Goal: Task Accomplishment & Management: Manage account settings

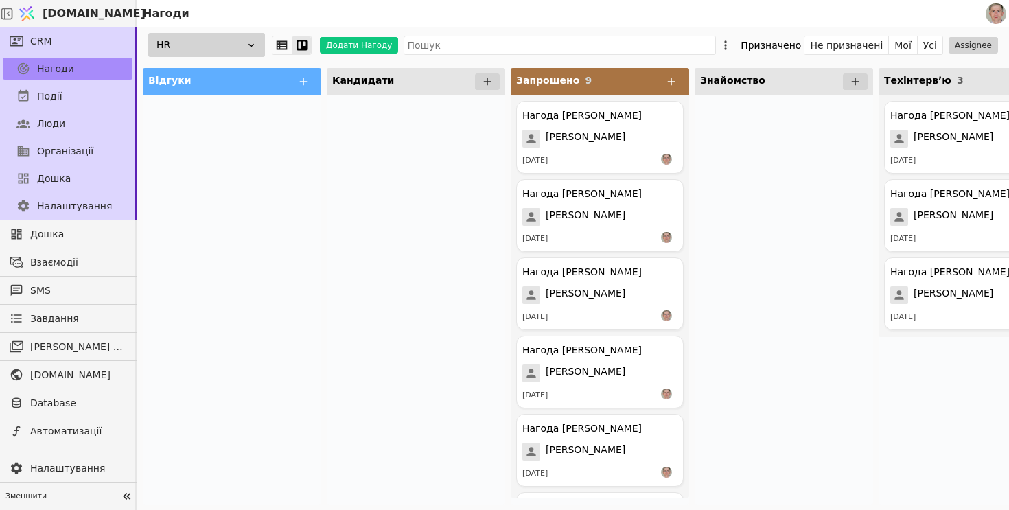
click at [277, 222] on div at bounding box center [232, 299] width 179 height 409
click at [78, 119] on link "Люди" at bounding box center [68, 124] width 130 height 22
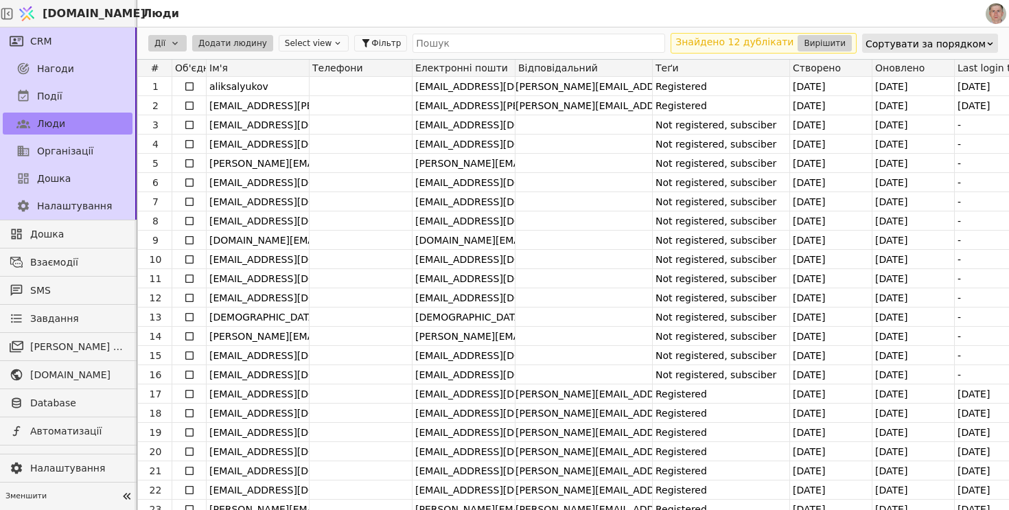
click at [948, 41] on div "Сортувати за порядком" at bounding box center [926, 43] width 120 height 19
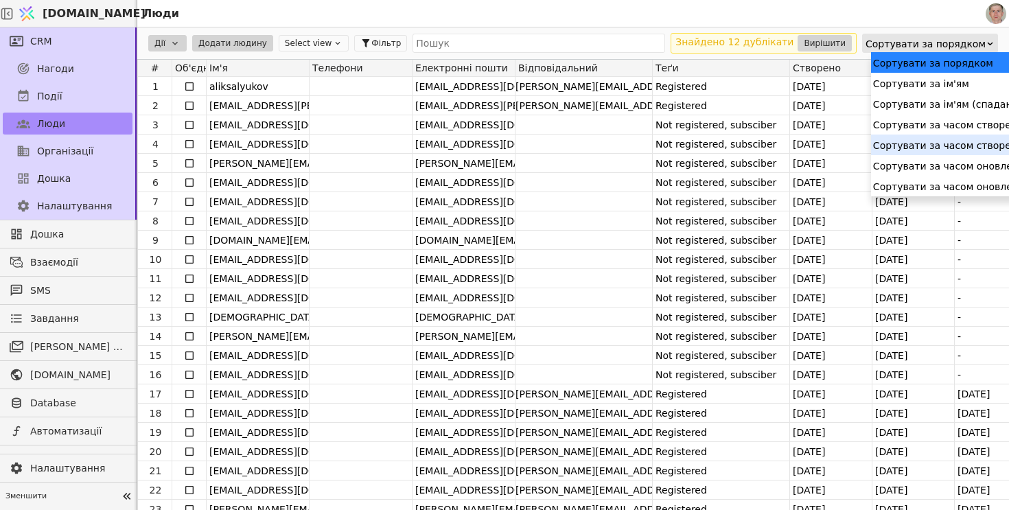
click at [938, 149] on div "Сортувати за часом створення (спадання)" at bounding box center [981, 145] width 220 height 21
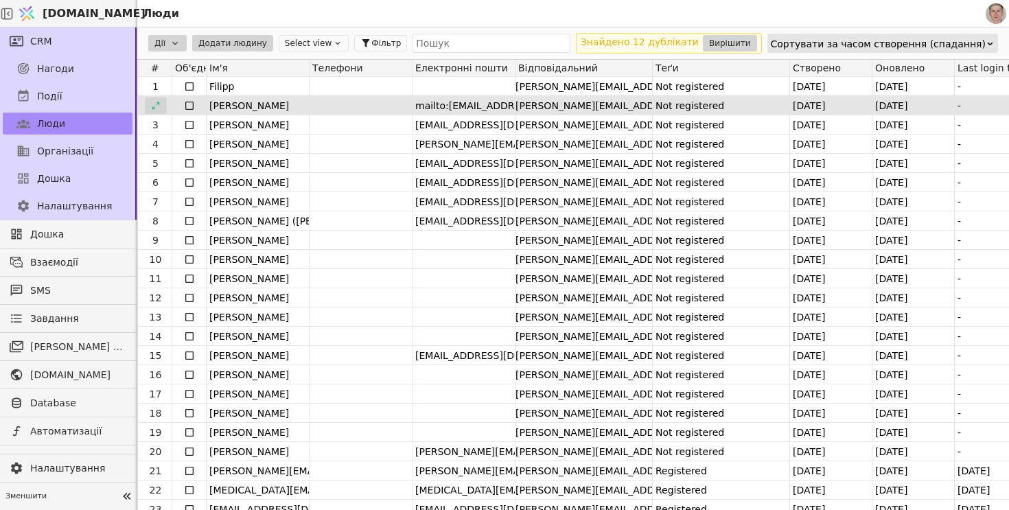
click at [156, 107] on icon at bounding box center [156, 106] width 10 height 10
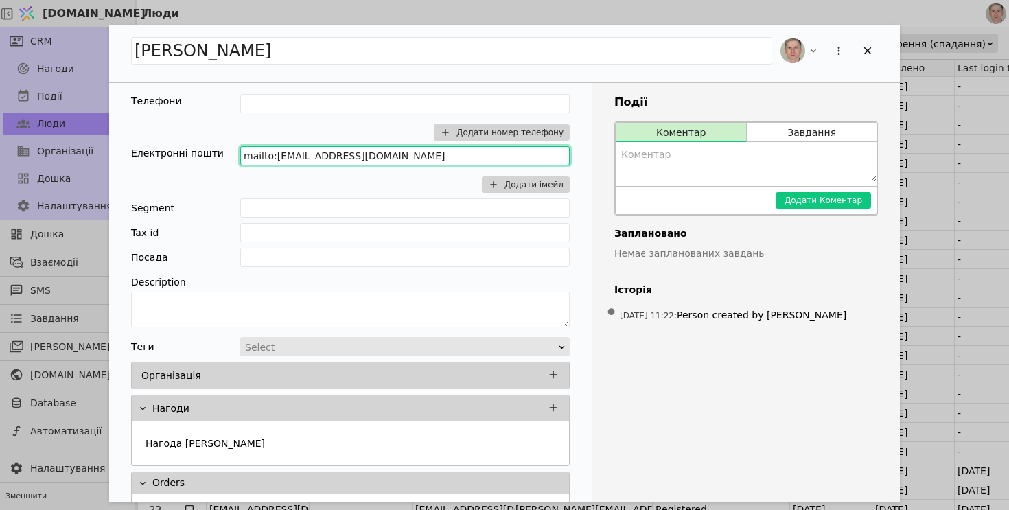
drag, startPoint x: 275, startPoint y: 155, endPoint x: 203, endPoint y: 146, distance: 72.7
click at [203, 147] on div "Електронні пошти mailto:artemkurtiak@gmail.com Додати імейл" at bounding box center [350, 169] width 439 height 47
type input "artemkurtiak@gmail.com"
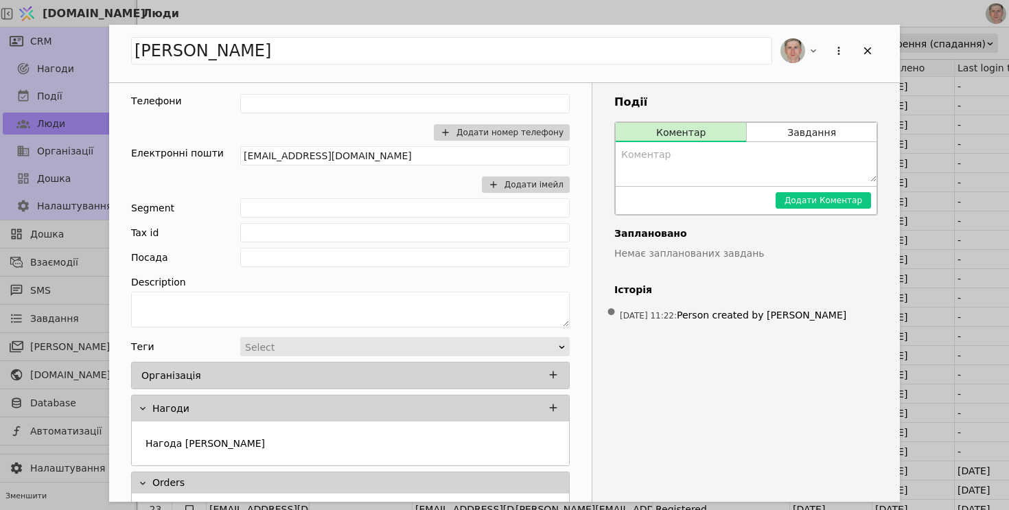
click at [507, 71] on div "[PERSON_NAME]" at bounding box center [504, 54] width 791 height 58
click at [871, 49] on icon "Add Opportunity" at bounding box center [868, 51] width 12 height 12
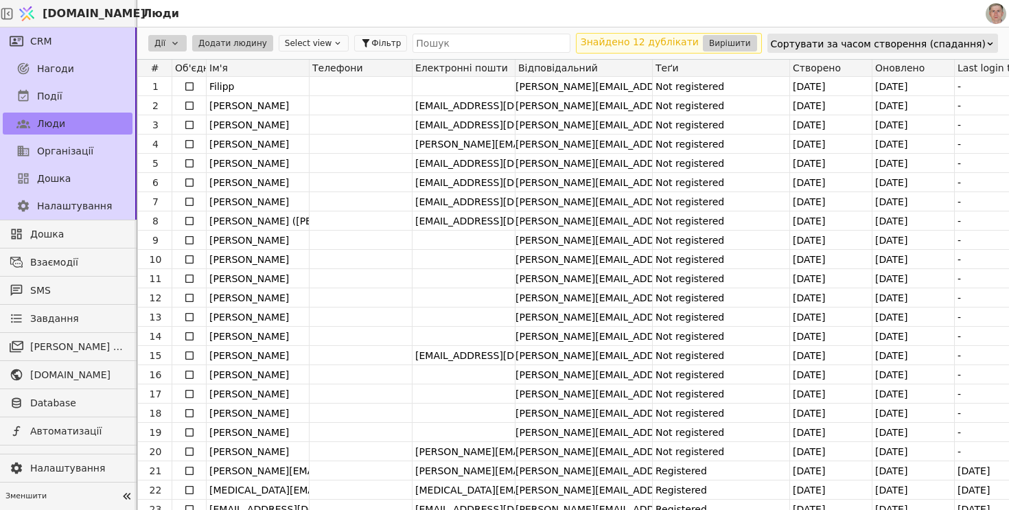
click at [749, 34] on div "Знайдено 12 дублікати Вирішити" at bounding box center [669, 43] width 186 height 21
click at [744, 42] on button "Вирішити" at bounding box center [730, 43] width 54 height 16
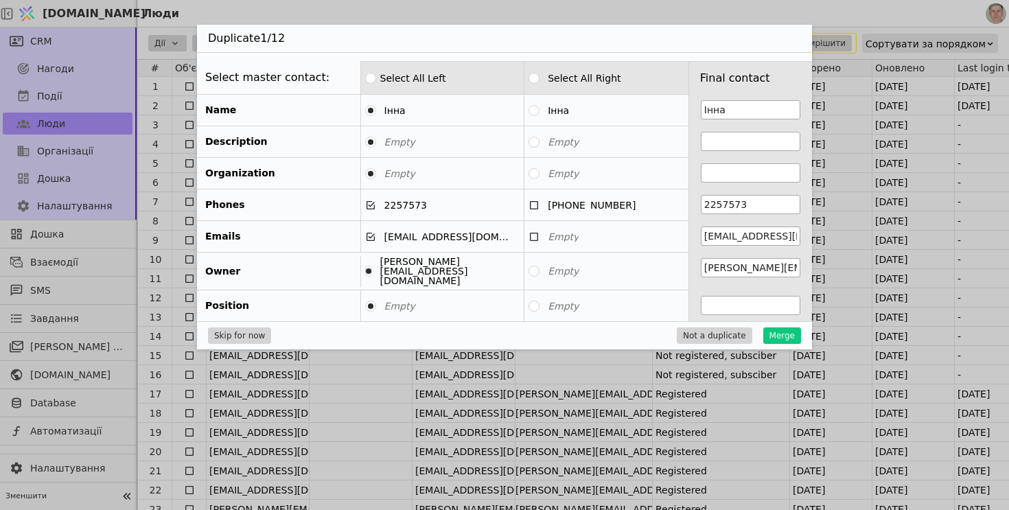
click at [630, 372] on div "Duplicate 1 / 12 Select master contact: Select All Left Select All Right Final …" at bounding box center [504, 255] width 1009 height 510
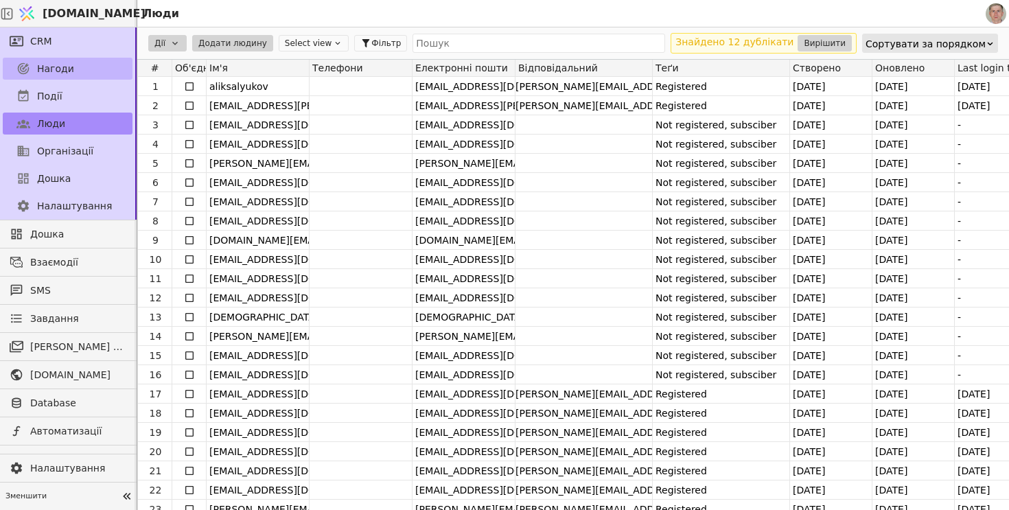
click at [62, 75] on span "Нагоди" at bounding box center [55, 69] width 37 height 14
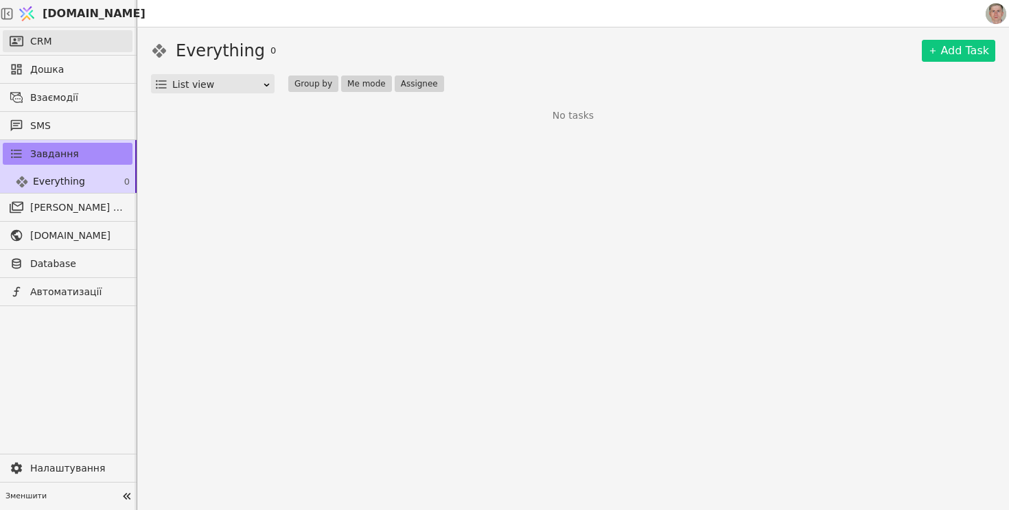
click at [84, 45] on link "CRM" at bounding box center [68, 41] width 130 height 22
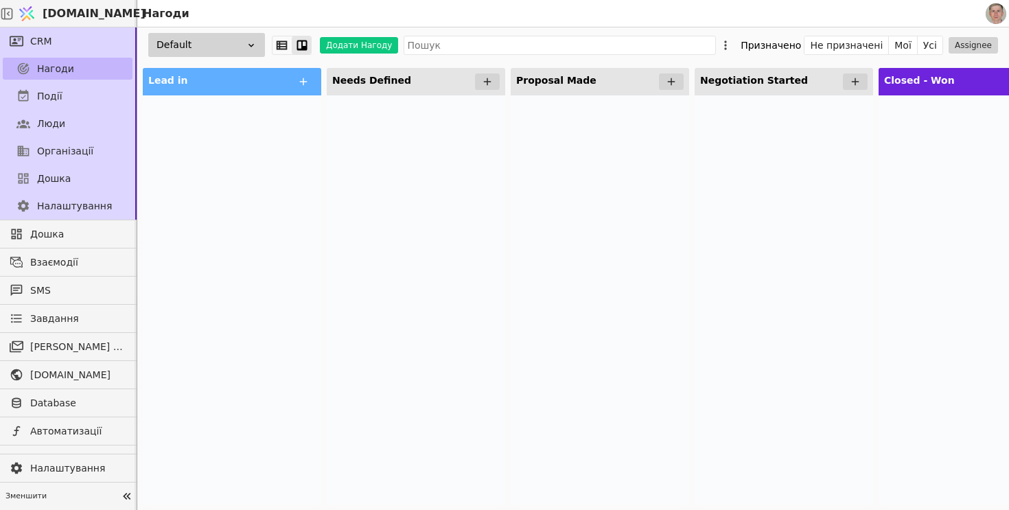
click at [88, 66] on link "Нагоди" at bounding box center [68, 69] width 130 height 22
click at [249, 48] on icon at bounding box center [251, 45] width 11 height 11
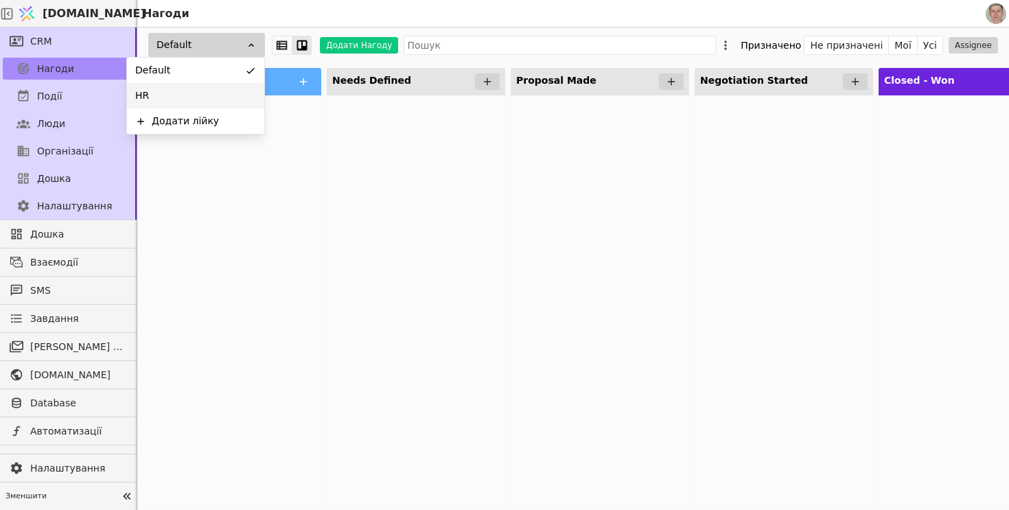
click at [229, 95] on div "HR" at bounding box center [195, 95] width 137 height 25
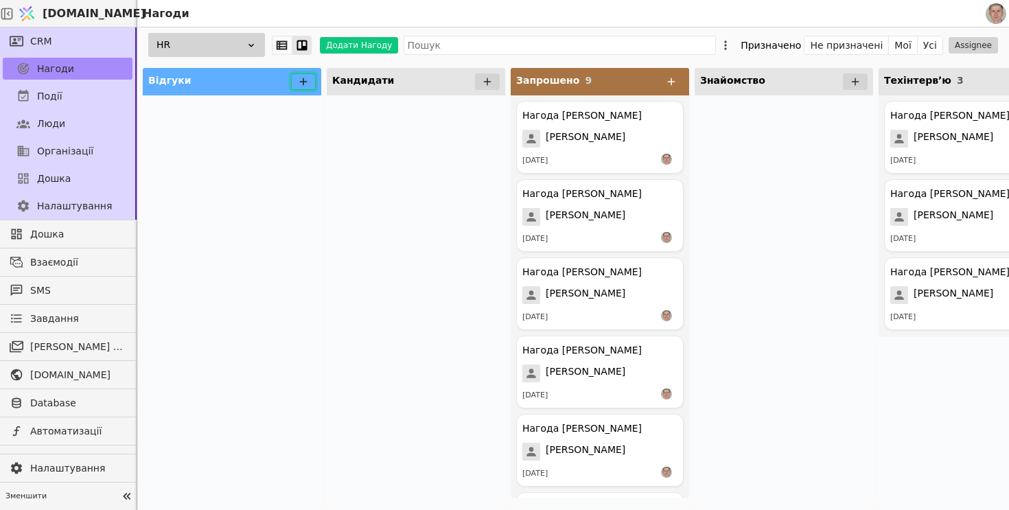
click at [308, 84] on icon at bounding box center [303, 82] width 12 height 12
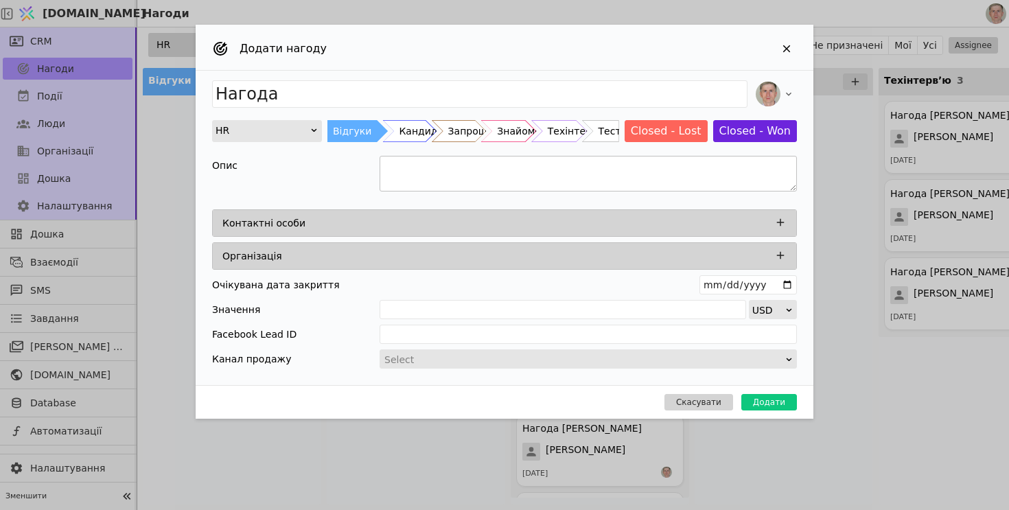
click at [421, 172] on textarea "Add Opportunity" at bounding box center [589, 174] width 418 height 36
paste textarea "Lorem Ipsumdolors Ametconse (Adipi/Elit.se) Doeiusmod Tempo in utla: $543 Etdol…"
click at [484, 184] on textarea "To enrich screen reader interactions, please activate Accessibility in Grammarl…" at bounding box center [589, 174] width 418 height 36
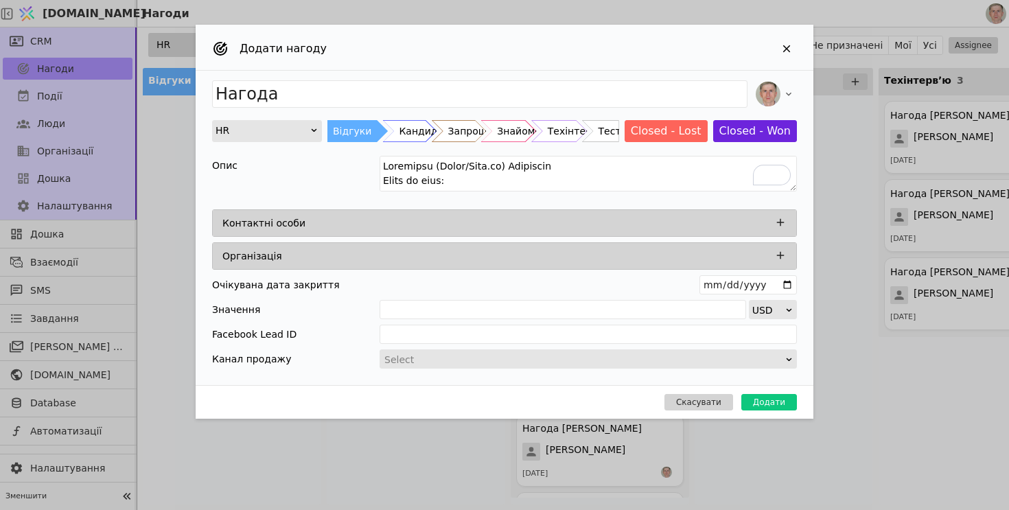
type textarea "Loremipsu (Dolor/Sita.co) Adipiscin Elits do eius: $226 Temporin utl $6503 Etdo…"
click at [781, 221] on icon "Add Opportunity" at bounding box center [781, 223] width 8 height 8
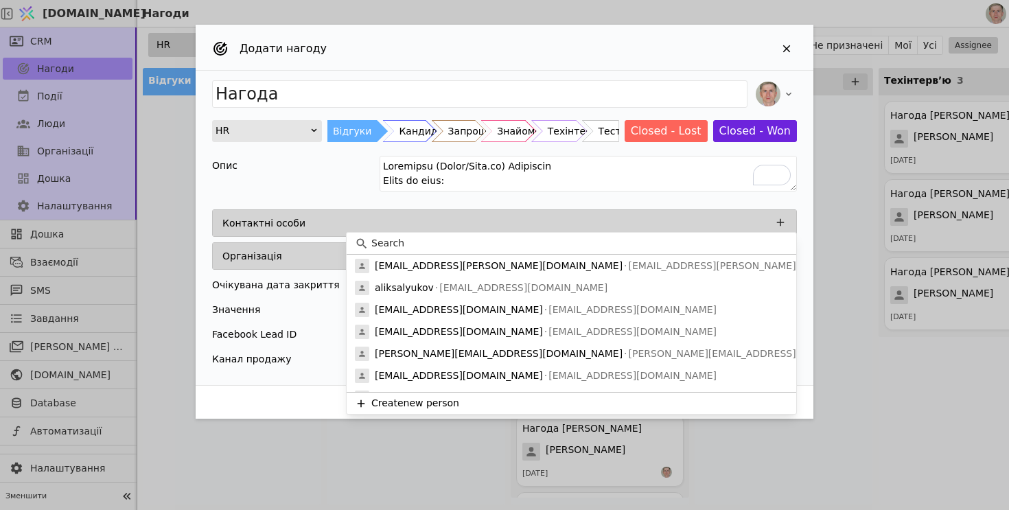
click at [455, 243] on input at bounding box center [580, 243] width 417 height 14
paste input "[PERSON_NAME]"
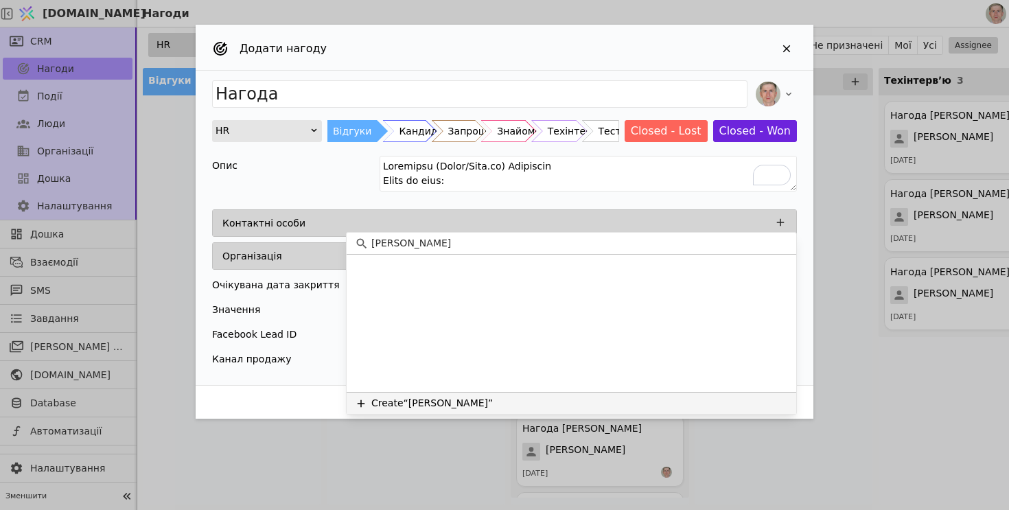
type input "[PERSON_NAME]"
click at [573, 411] on button "Create “[PERSON_NAME]”" at bounding box center [572, 403] width 450 height 22
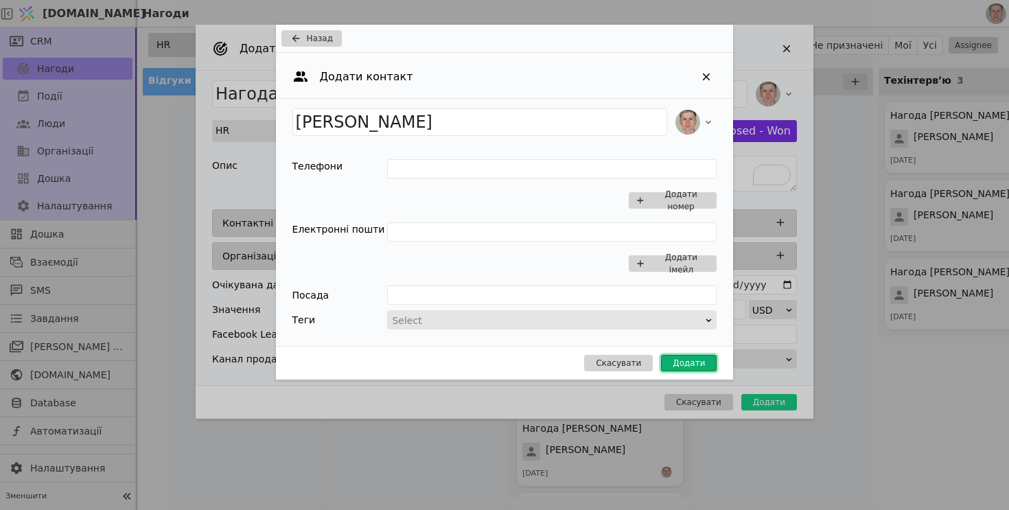
click at [672, 362] on button "Додати" at bounding box center [689, 363] width 56 height 16
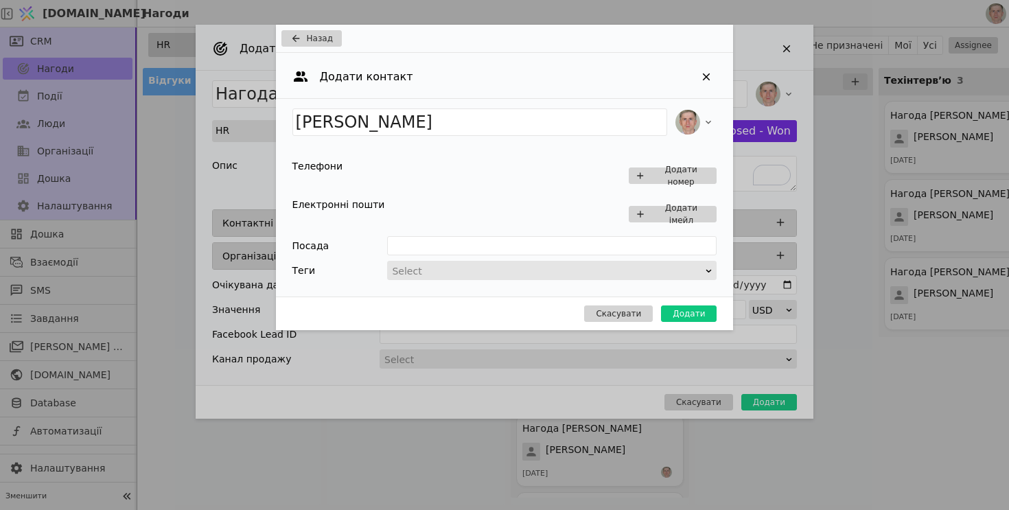
type input "Нагода [PERSON_NAME]"
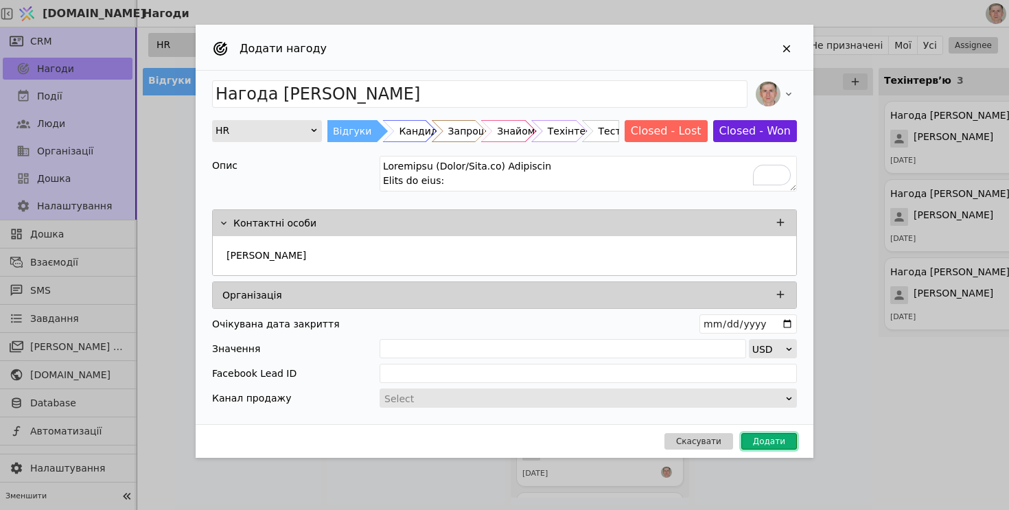
click at [782, 438] on button "Додати" at bounding box center [770, 441] width 56 height 16
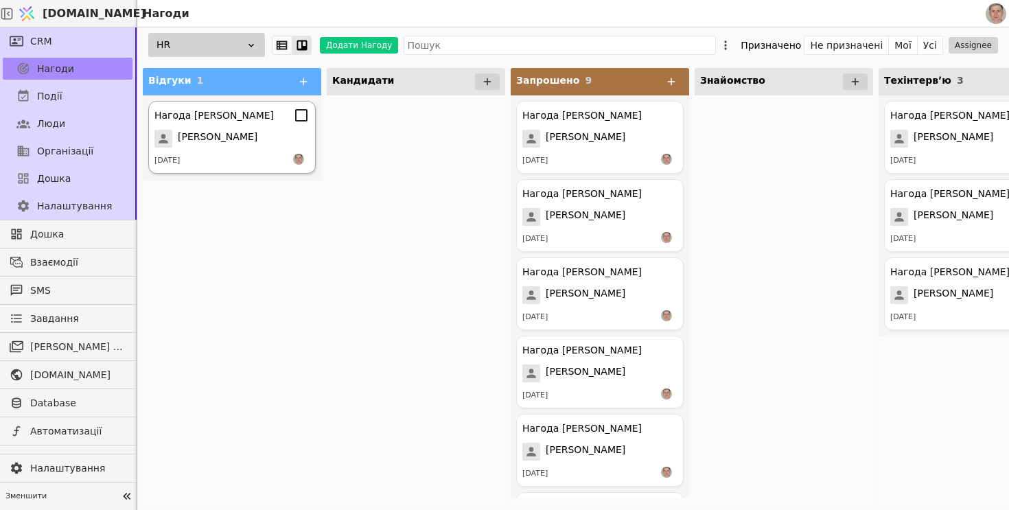
click at [205, 144] on span "[PERSON_NAME]" at bounding box center [218, 139] width 80 height 18
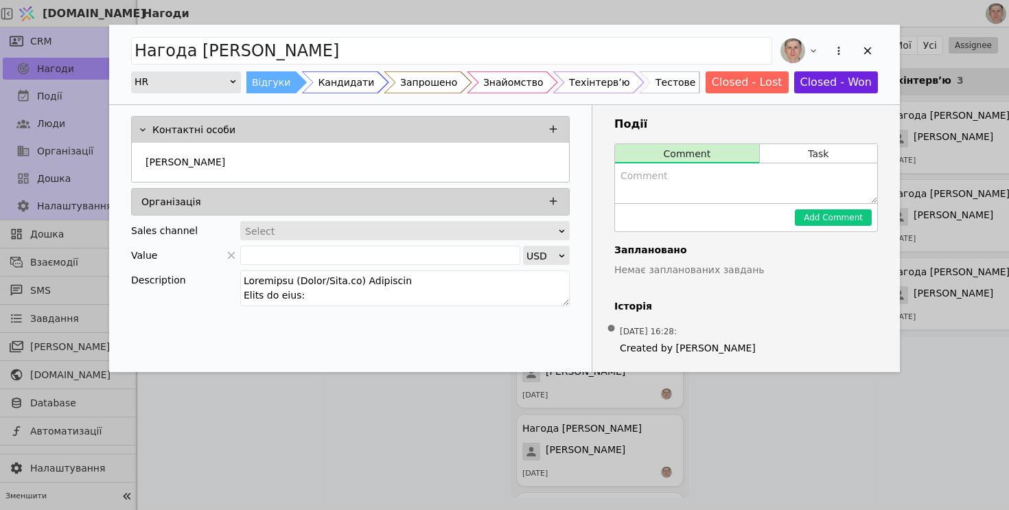
click at [694, 188] on textarea "Add Opportunity" at bounding box center [746, 183] width 262 height 40
paste textarea "👤 Псевдо: "Enterprise-Архітектор" 📌 Профіль: Дуже сильний Senior (6р) з архітек…"
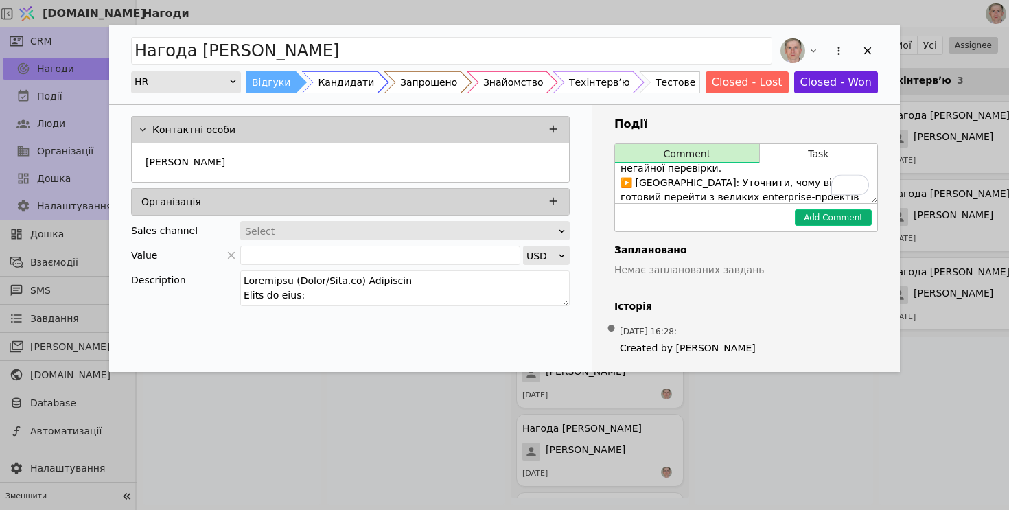
scroll to position [166, 0]
type textarea "👤 Псевдо: "Enterprise-Архітектор" 📌 Профіль: Дуже сильний Senior (6р) з архітек…"
click at [814, 219] on button "Add Comment" at bounding box center [833, 217] width 77 height 16
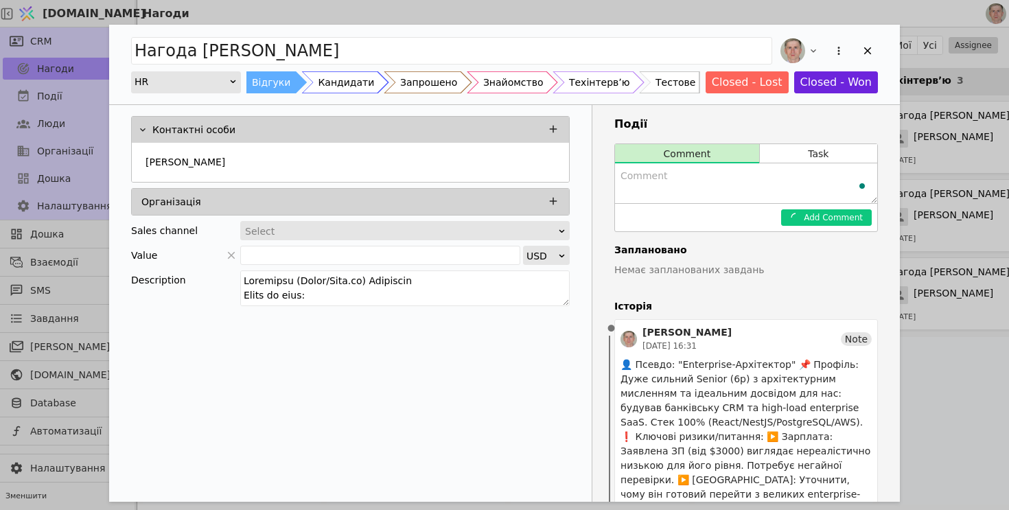
scroll to position [0, 0]
click at [346, 156] on div "[PERSON_NAME]" at bounding box center [350, 163] width 421 height 25
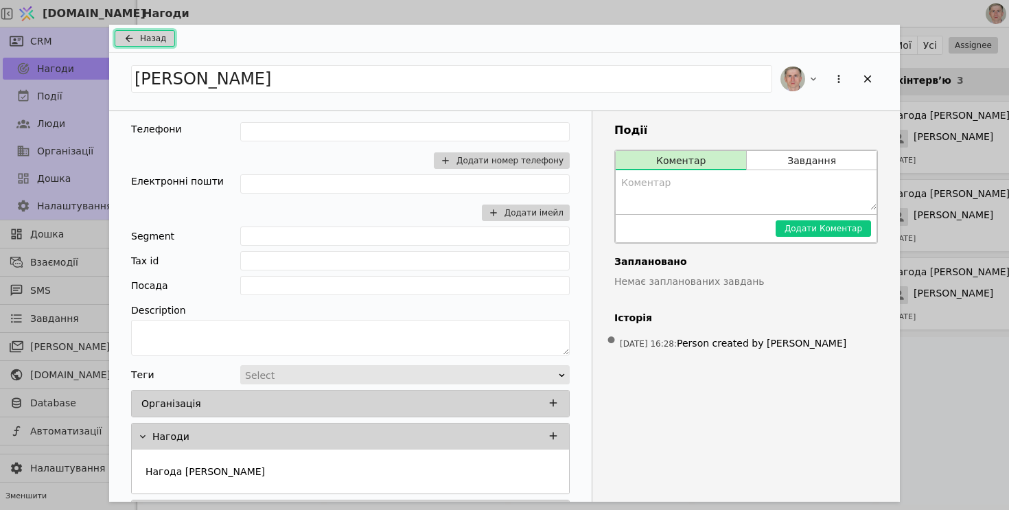
click at [133, 36] on icon "Add Opportunity" at bounding box center [129, 38] width 16 height 11
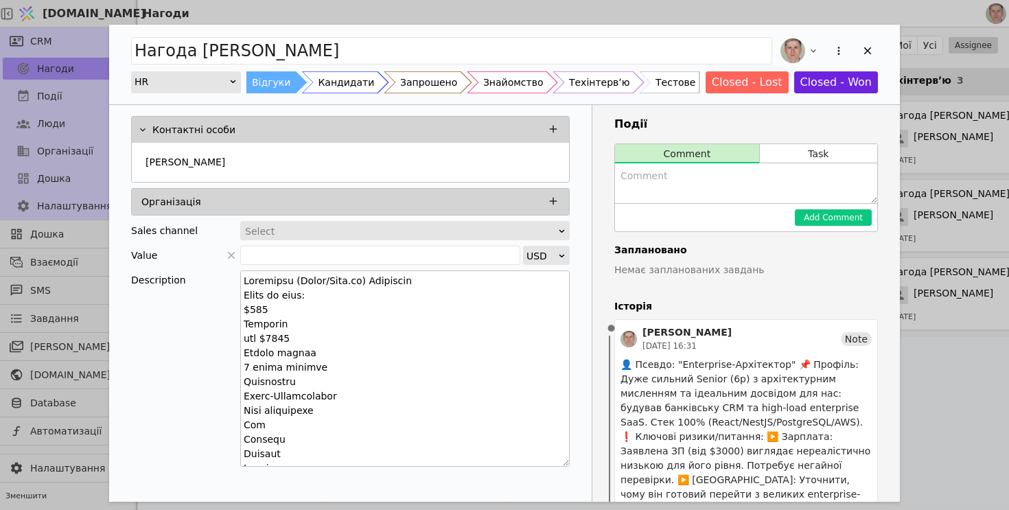
drag, startPoint x: 565, startPoint y: 301, endPoint x: 536, endPoint y: 461, distance: 163.3
click at [536, 461] on textarea "Add Opportunity" at bounding box center [405, 369] width 330 height 196
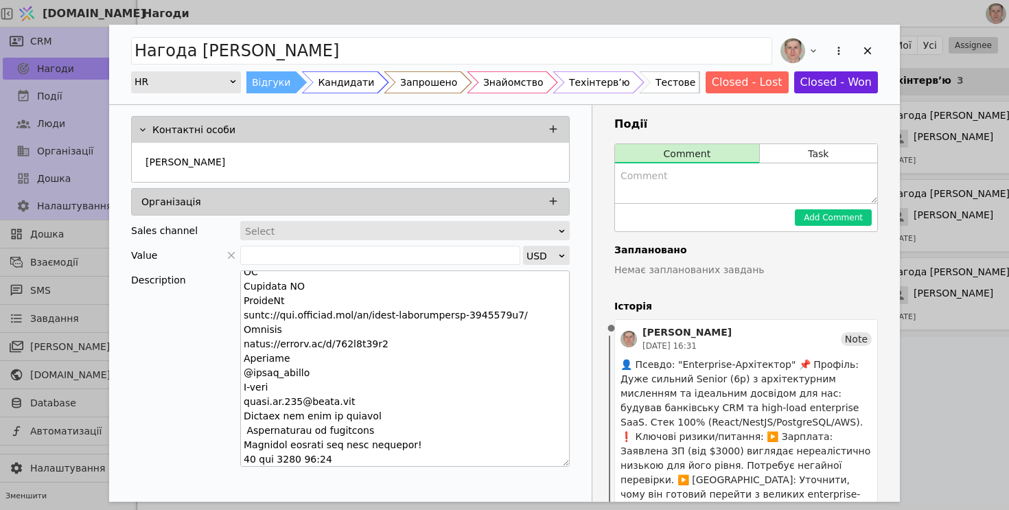
scroll to position [285, 0]
click at [317, 397] on textarea "Add Opportunity" at bounding box center [405, 369] width 330 height 196
click at [317, 397] on textarea "To enrich screen reader interactions, please activate Accessibility in Grammarl…" at bounding box center [405, 369] width 330 height 196
click at [374, 169] on div "[PERSON_NAME]" at bounding box center [350, 163] width 421 height 25
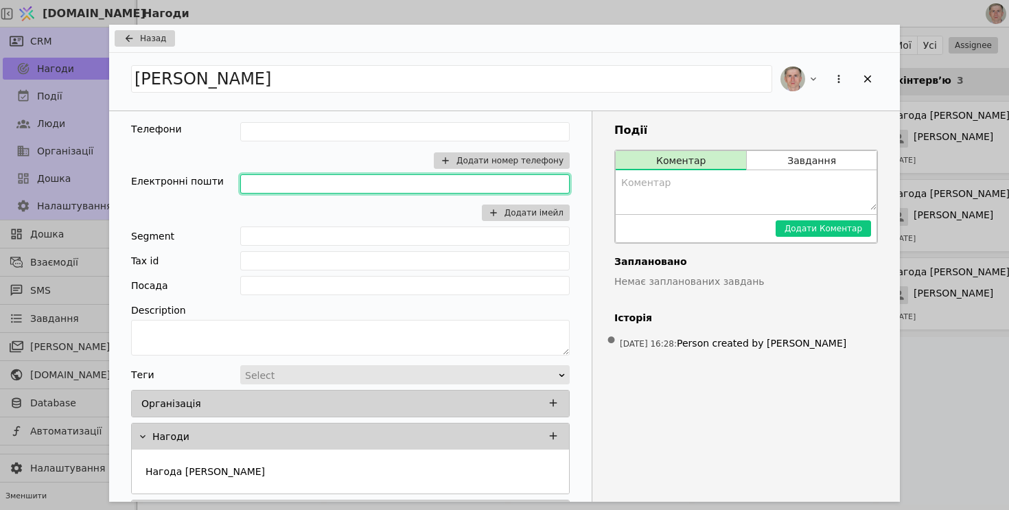
click at [309, 188] on input "Add Opportunity" at bounding box center [405, 183] width 330 height 19
click at [396, 181] on input "[PERSON_NAME][EMAIL_ADDRESS][DOMAIN_NAME]" at bounding box center [405, 183] width 330 height 19
type input "[PERSON_NAME][EMAIL_ADDRESS][DOMAIN_NAME]"
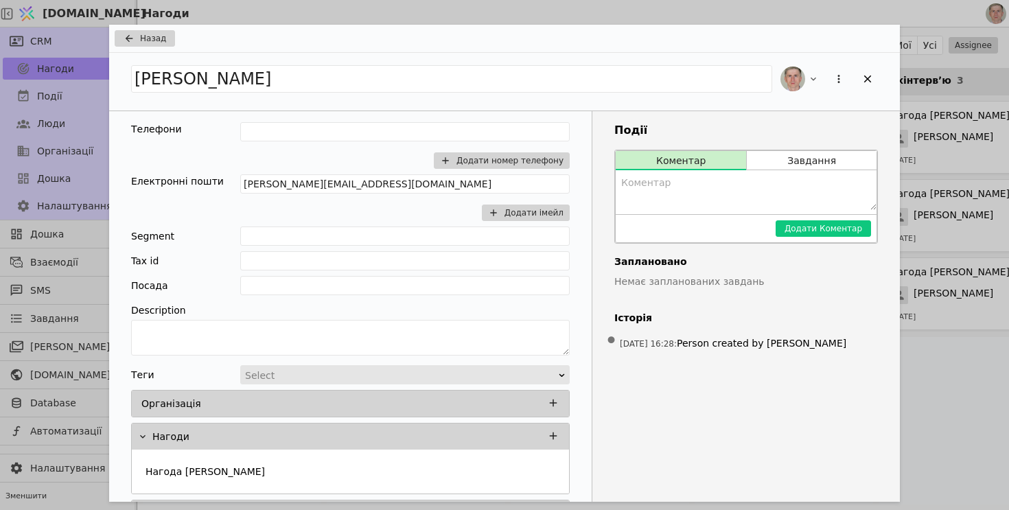
click at [358, 150] on div "Додати номер телефону" at bounding box center [405, 148] width 330 height 52
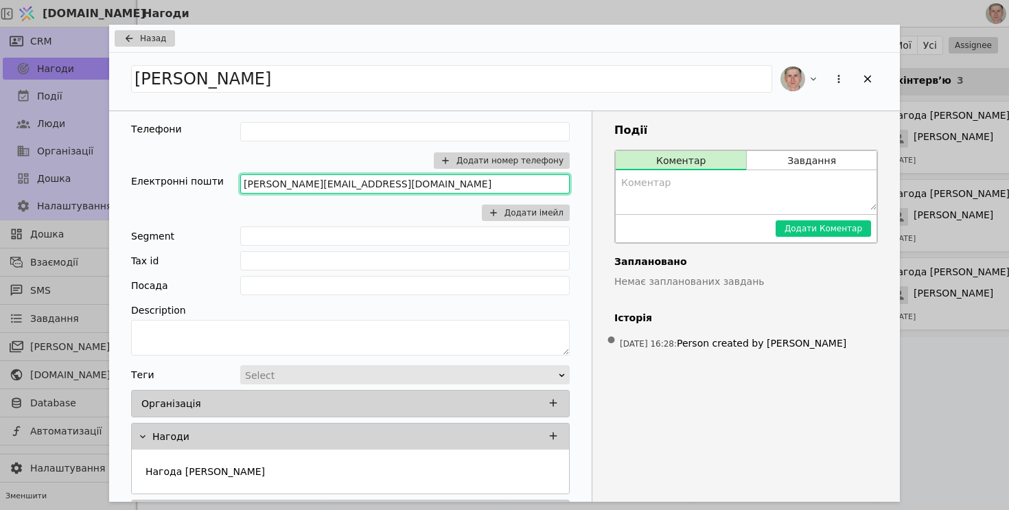
click at [328, 181] on input "[PERSON_NAME][EMAIL_ADDRESS][DOMAIN_NAME]" at bounding box center [405, 183] width 330 height 19
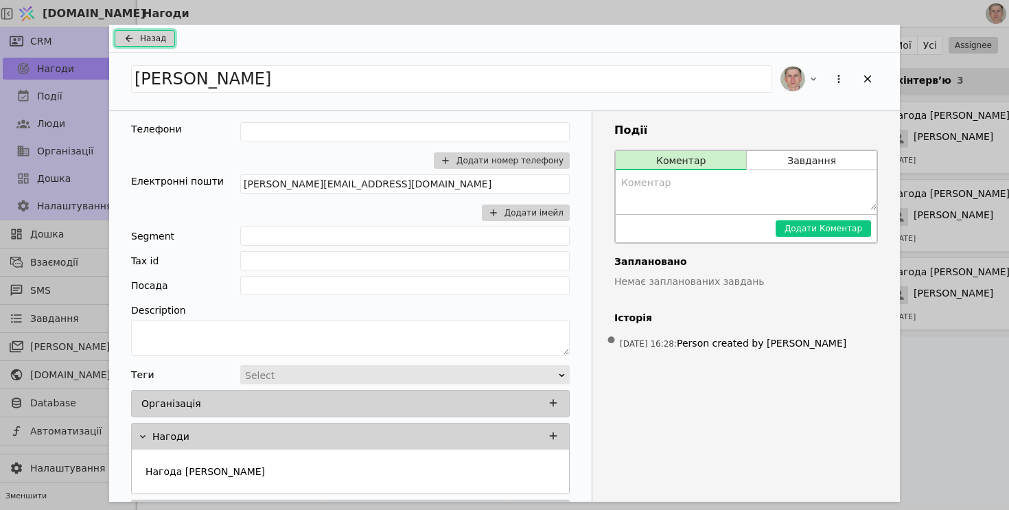
click at [162, 34] on span "Назад" at bounding box center [153, 38] width 26 height 12
